Goal: Information Seeking & Learning: Learn about a topic

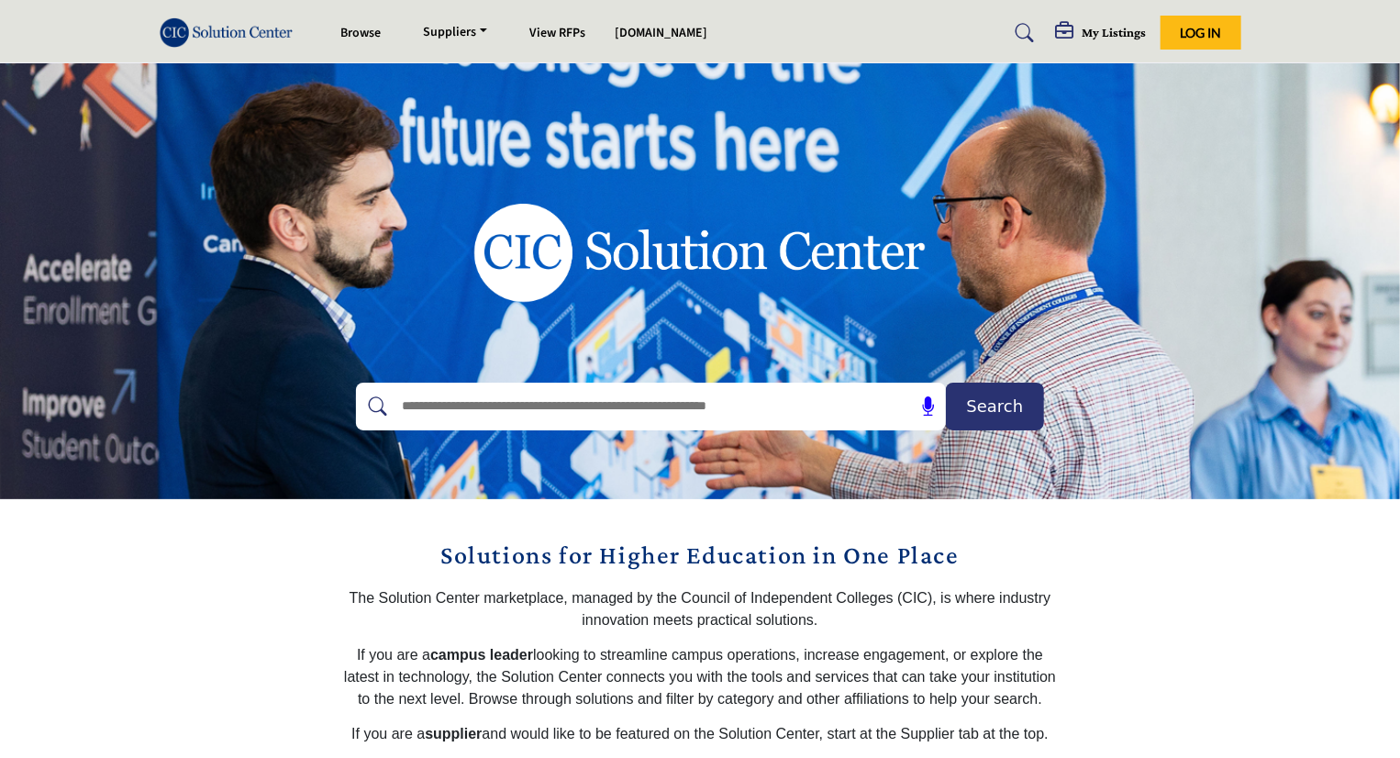
click at [659, 411] on input "text" at bounding box center [612, 407] width 438 height 28
type input "*******"
click at [946, 383] on button "Search" at bounding box center [995, 407] width 98 height 48
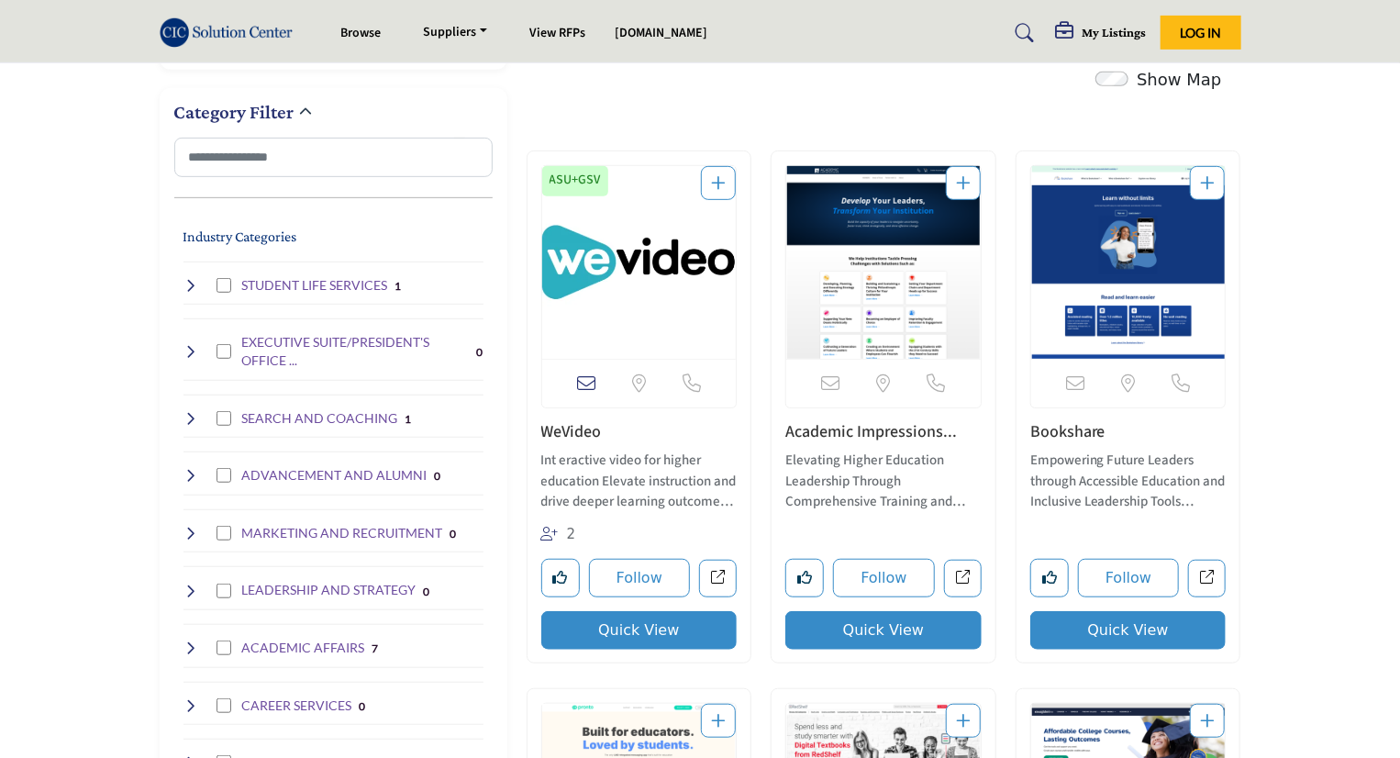
scroll to position [378, 0]
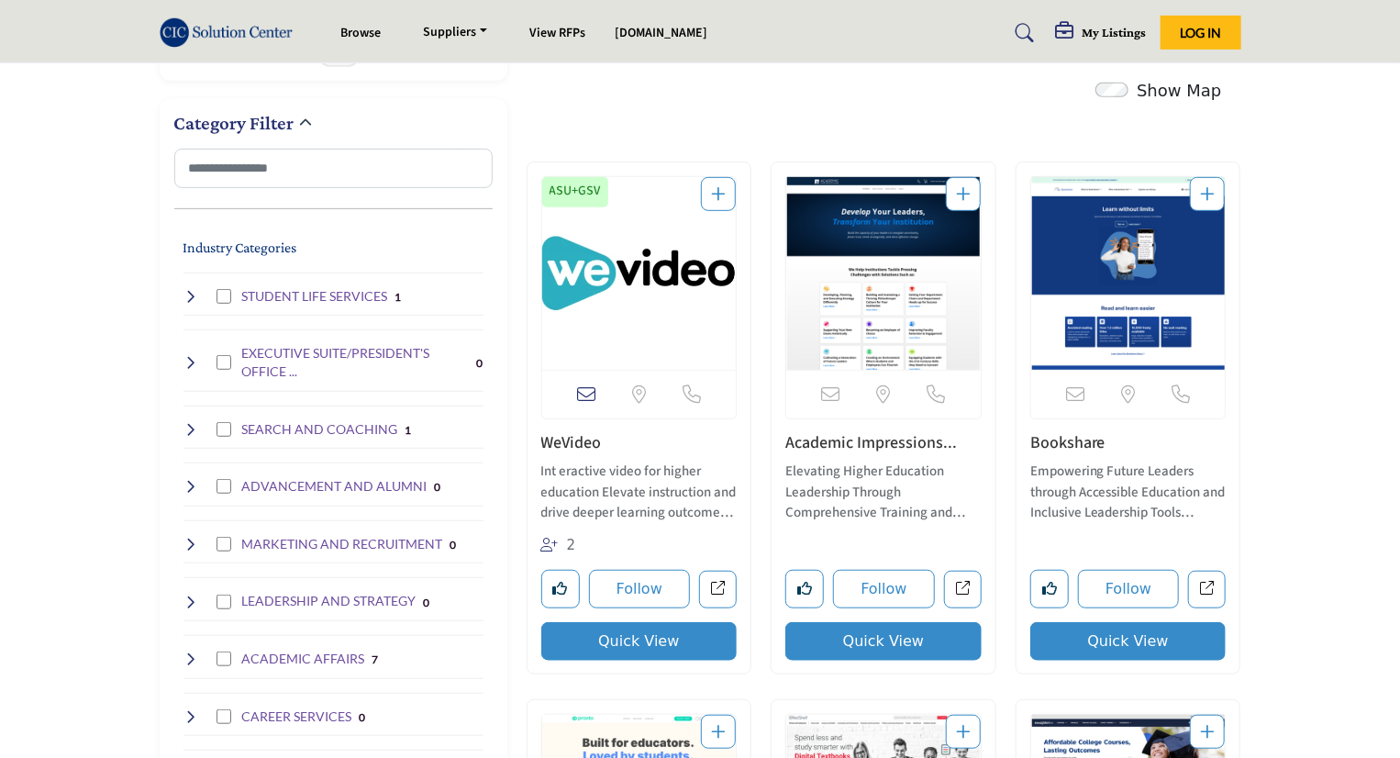
click at [1098, 253] on img "Open Listing in new tab" at bounding box center [1128, 273] width 195 height 193
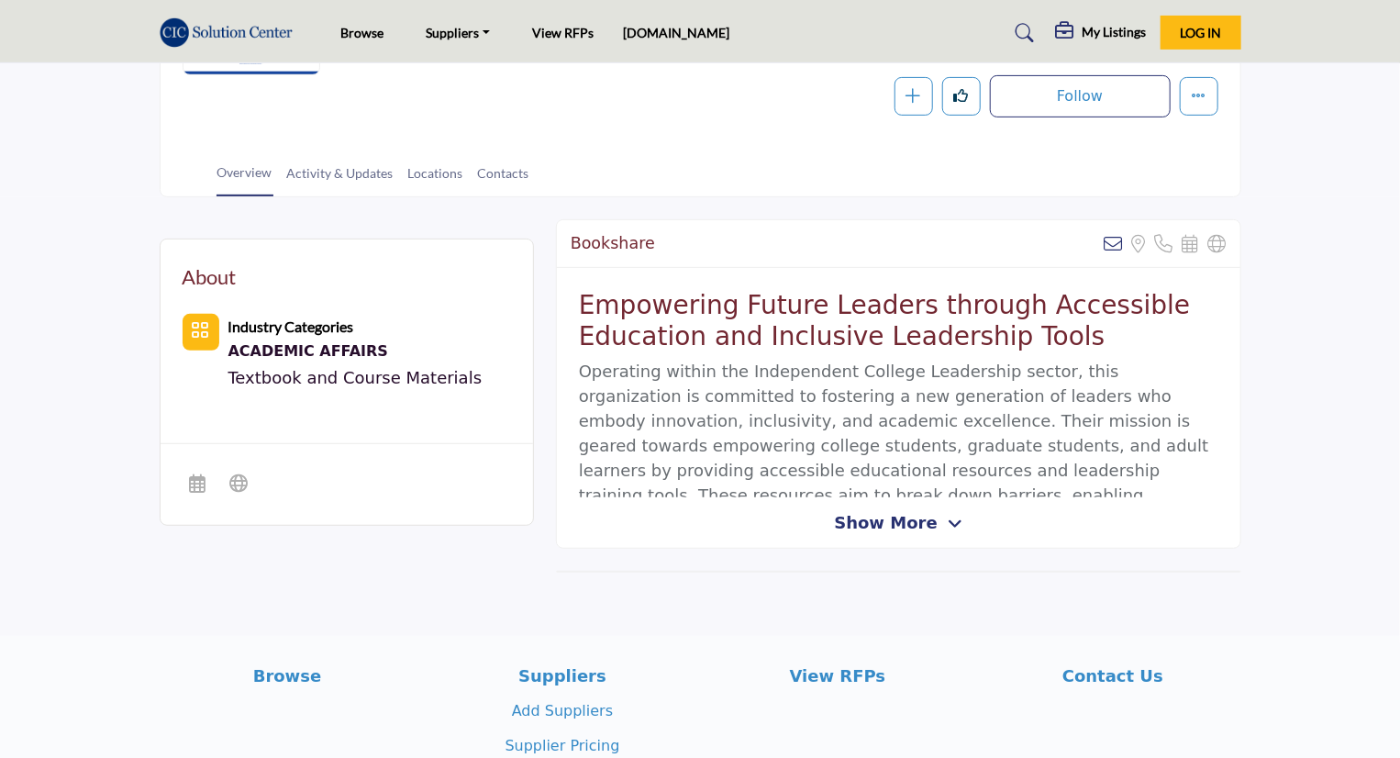
scroll to position [310, 0]
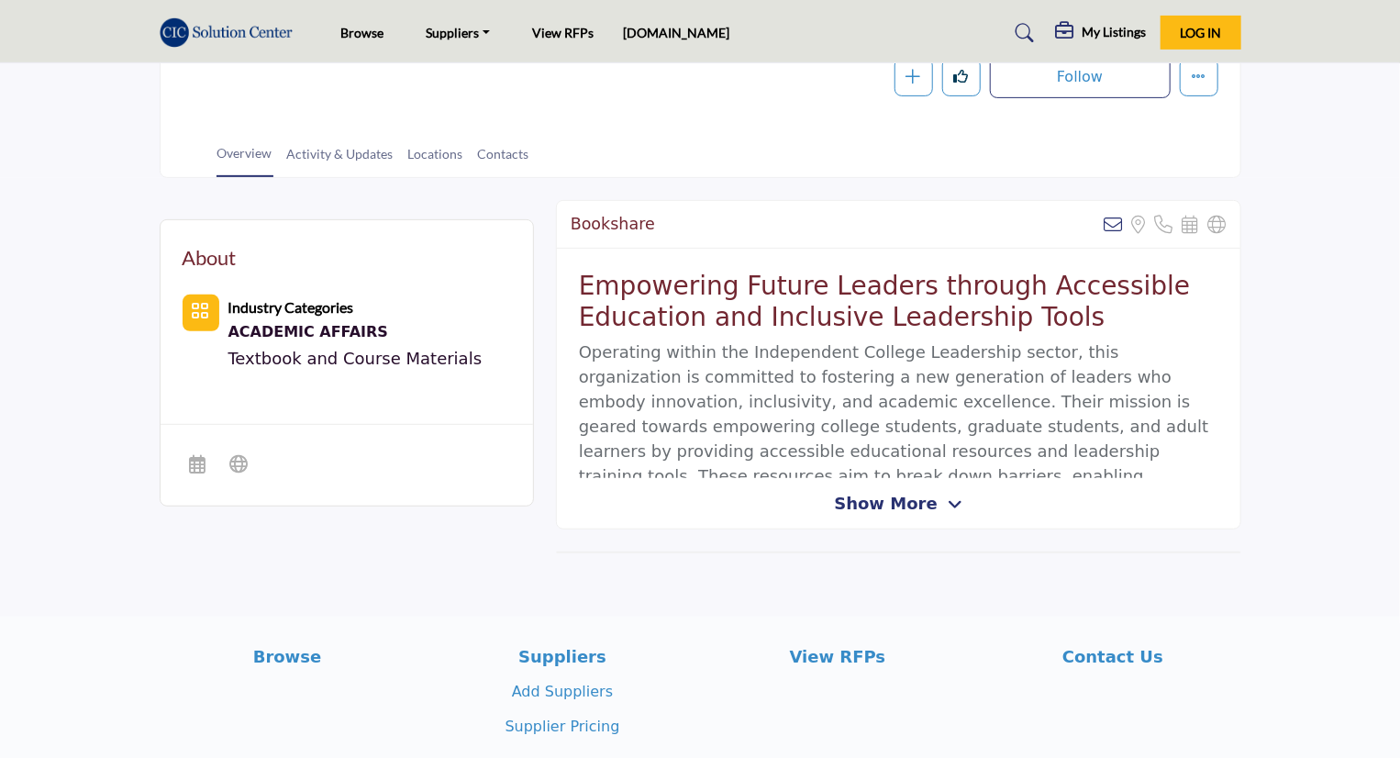
click at [0, 0] on div at bounding box center [0, 0] width 0 height 0
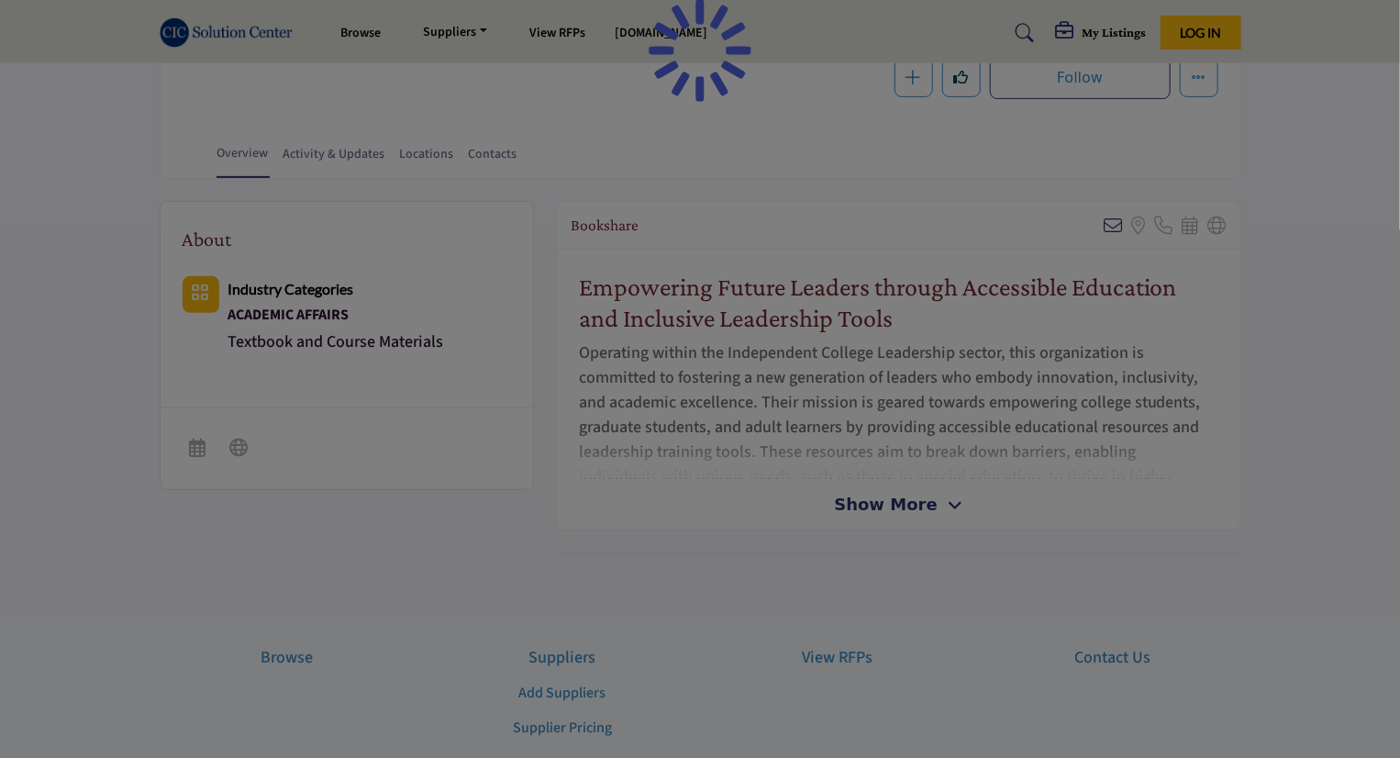
scroll to position [312, 0]
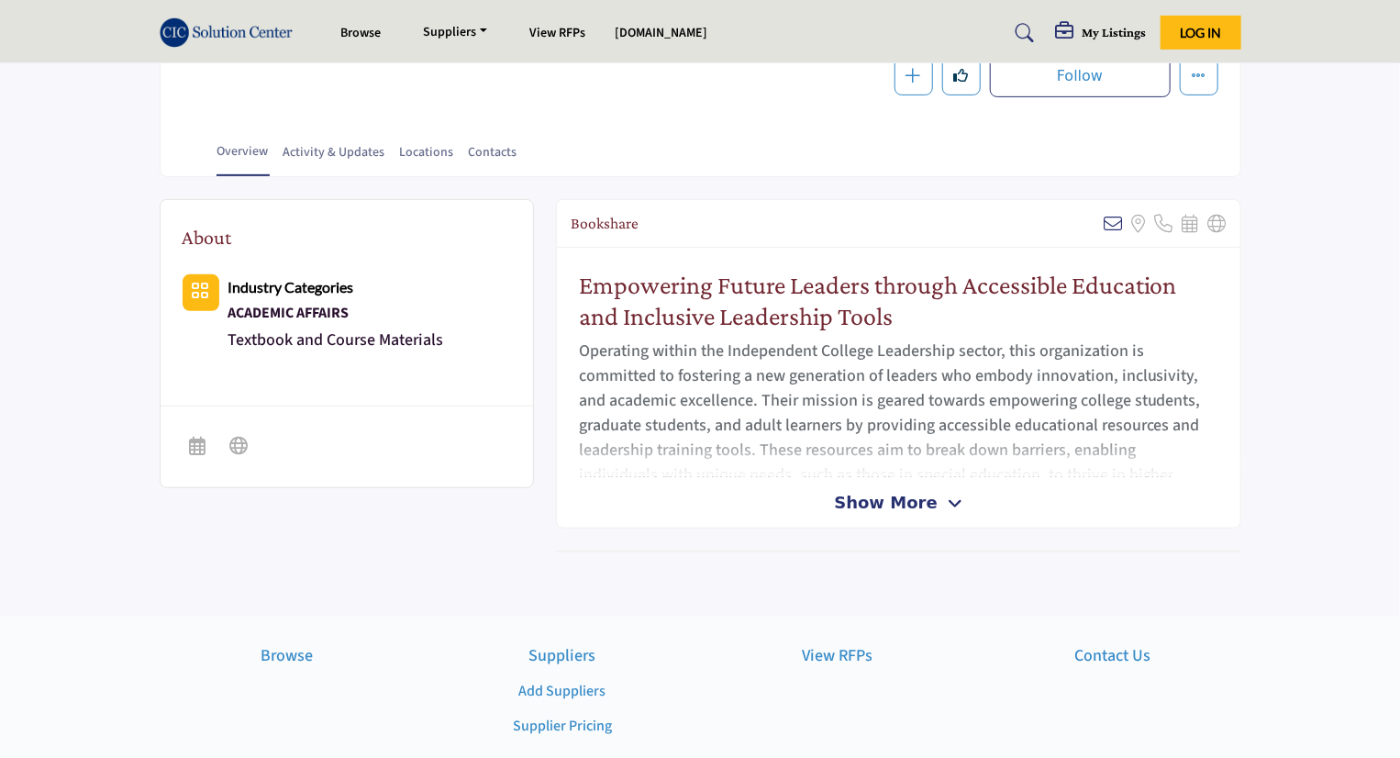
click at [923, 504] on span "Show More" at bounding box center [885, 502] width 103 height 25
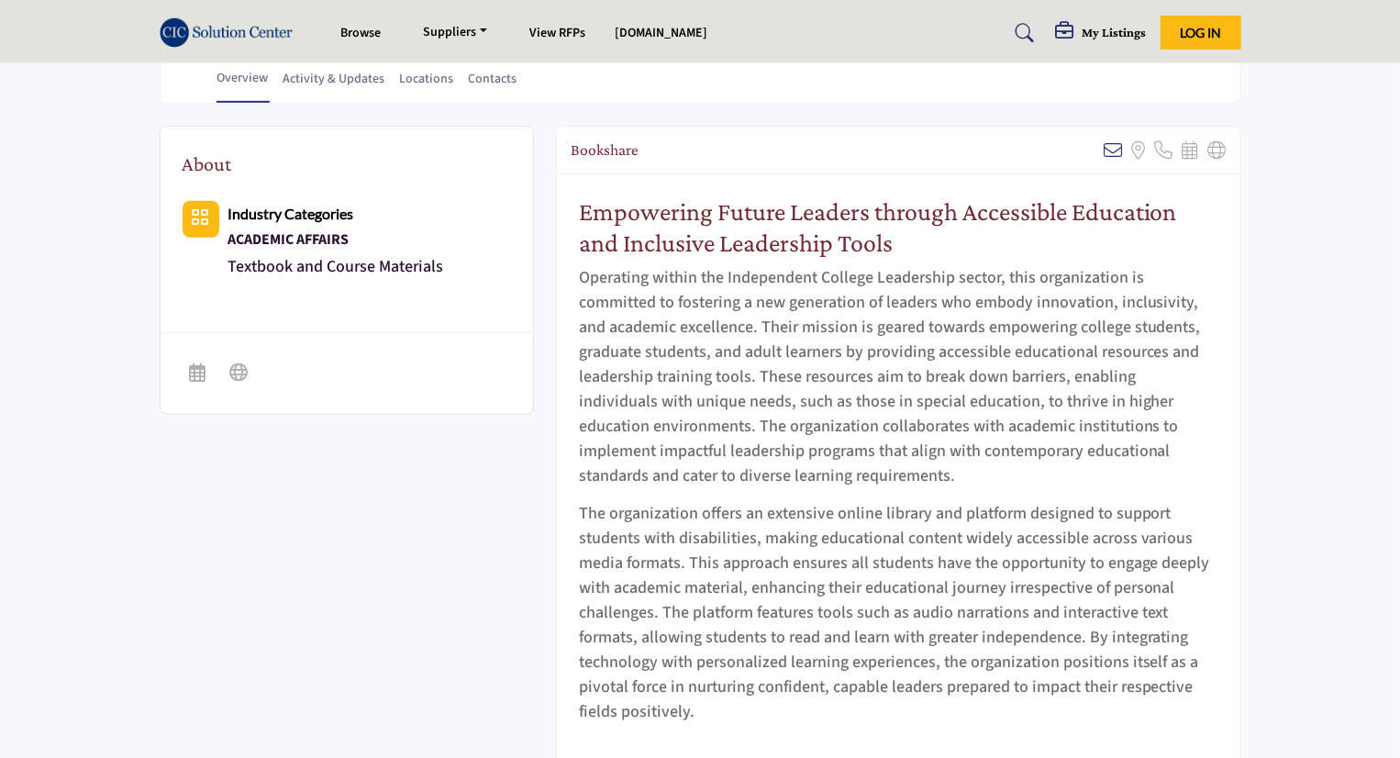
scroll to position [310, 0]
